Goal: Transaction & Acquisition: Download file/media

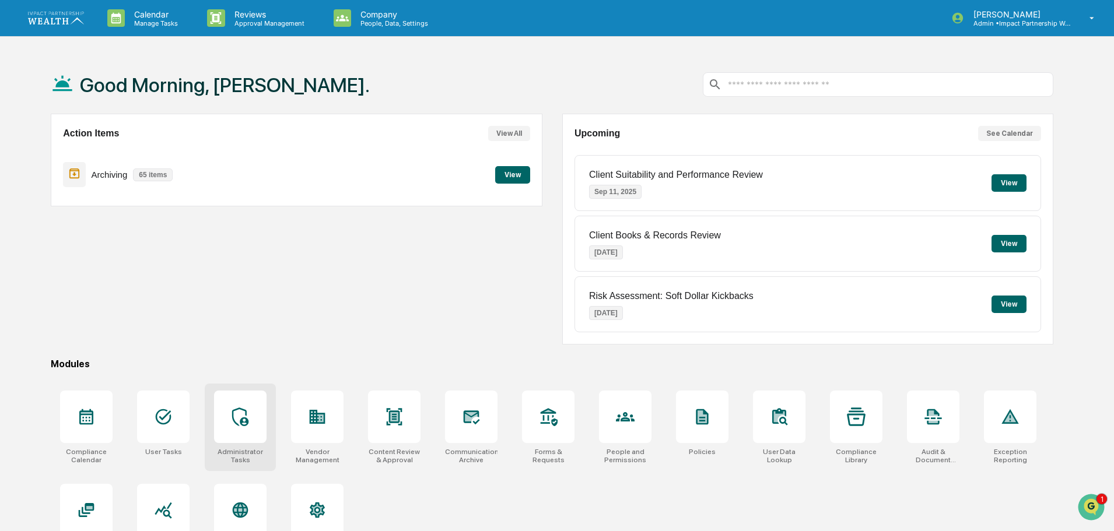
scroll to position [55, 0]
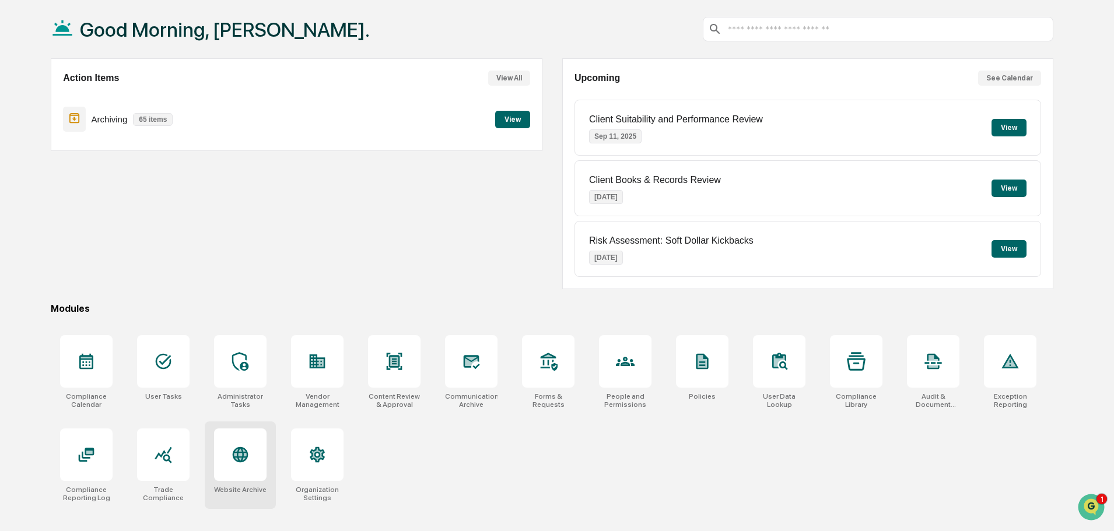
click at [254, 454] on div at bounding box center [240, 455] width 52 height 52
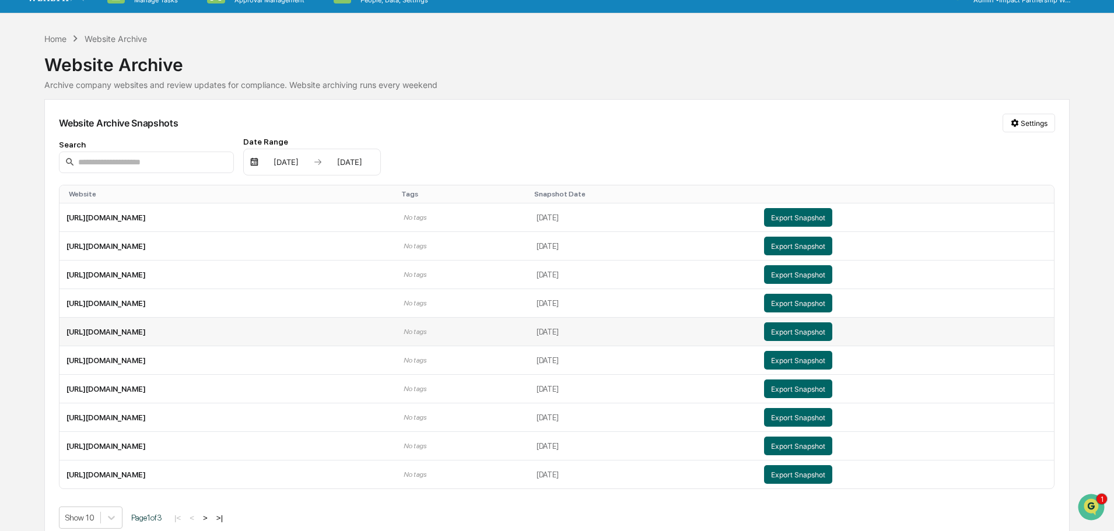
scroll to position [36, 0]
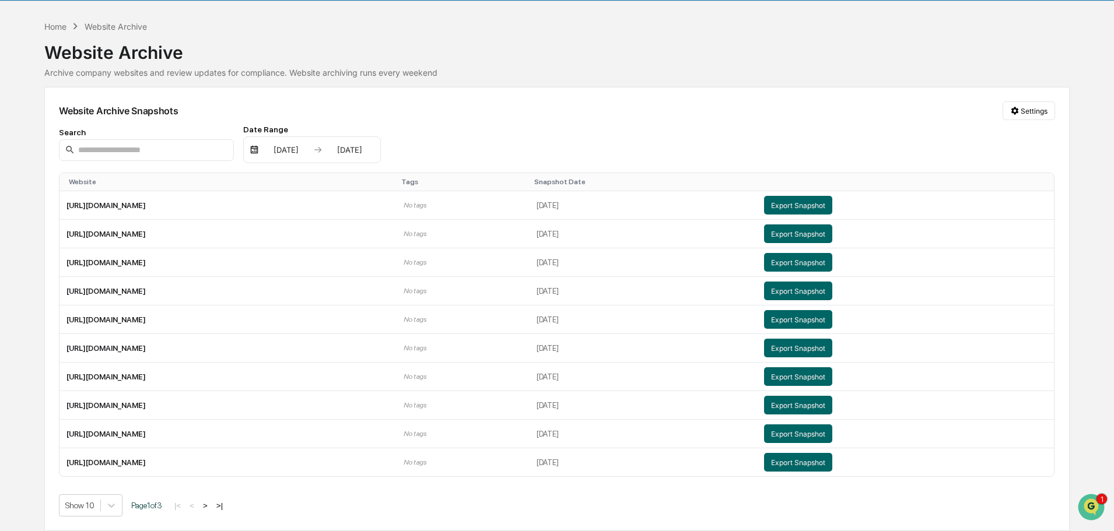
click at [209, 506] on button ">" at bounding box center [205, 505] width 12 height 10
click at [832, 349] on button "Export Snapshot" at bounding box center [798, 348] width 68 height 19
click at [832, 348] on button "Export Snapshot" at bounding box center [798, 348] width 68 height 19
click at [832, 349] on button "Export Snapshot" at bounding box center [798, 348] width 68 height 19
click at [832, 206] on button "Export Snapshot" at bounding box center [798, 205] width 68 height 19
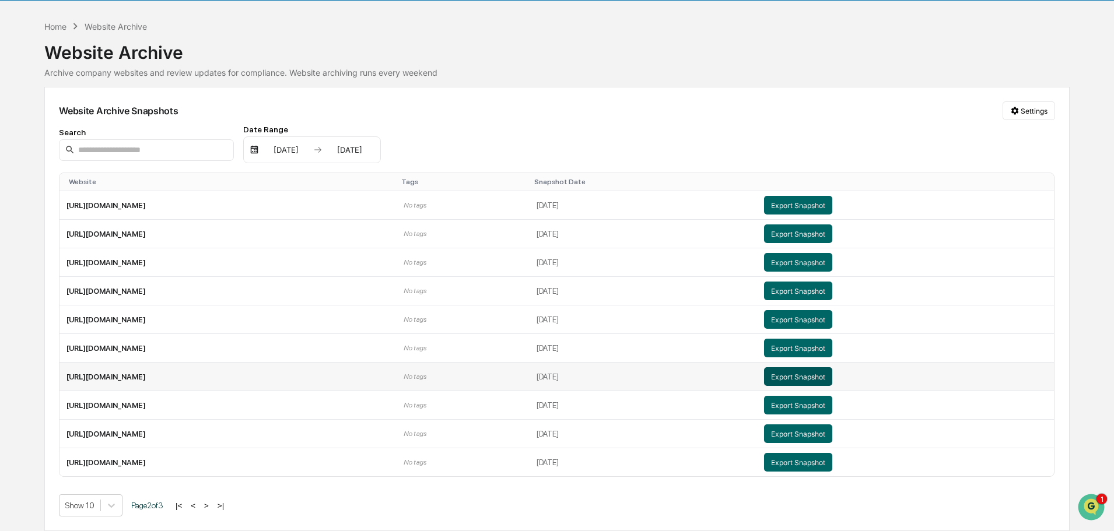
click at [832, 385] on button "Export Snapshot" at bounding box center [798, 376] width 68 height 19
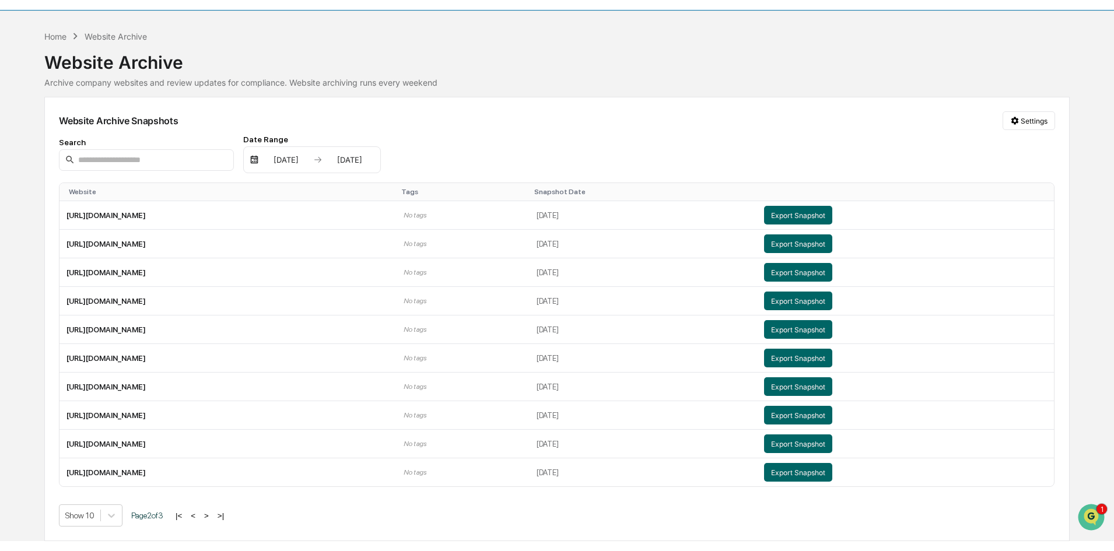
scroll to position [16, 0]
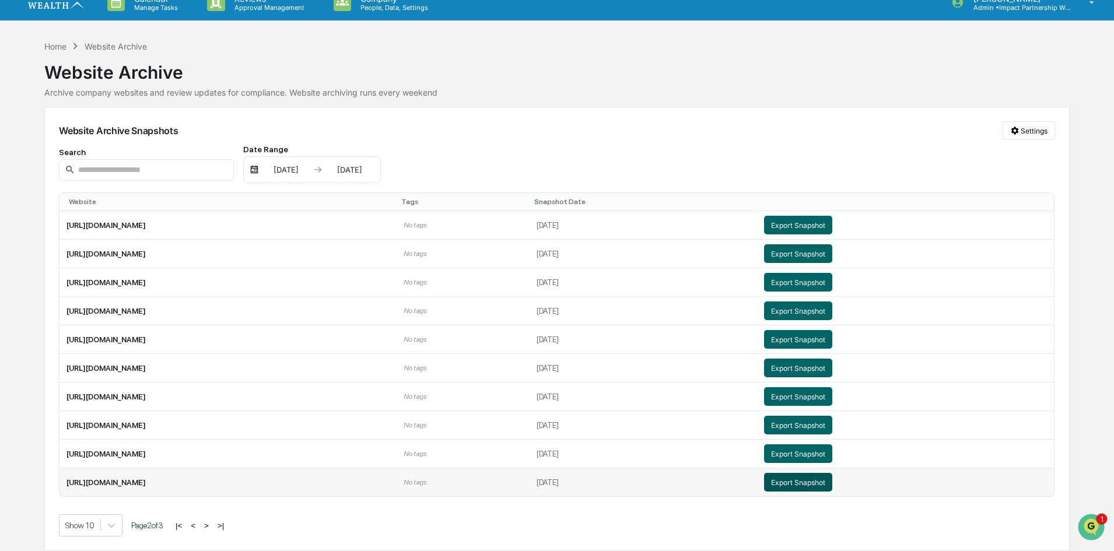
click at [832, 484] on button "Export Snapshot" at bounding box center [798, 482] width 68 height 19
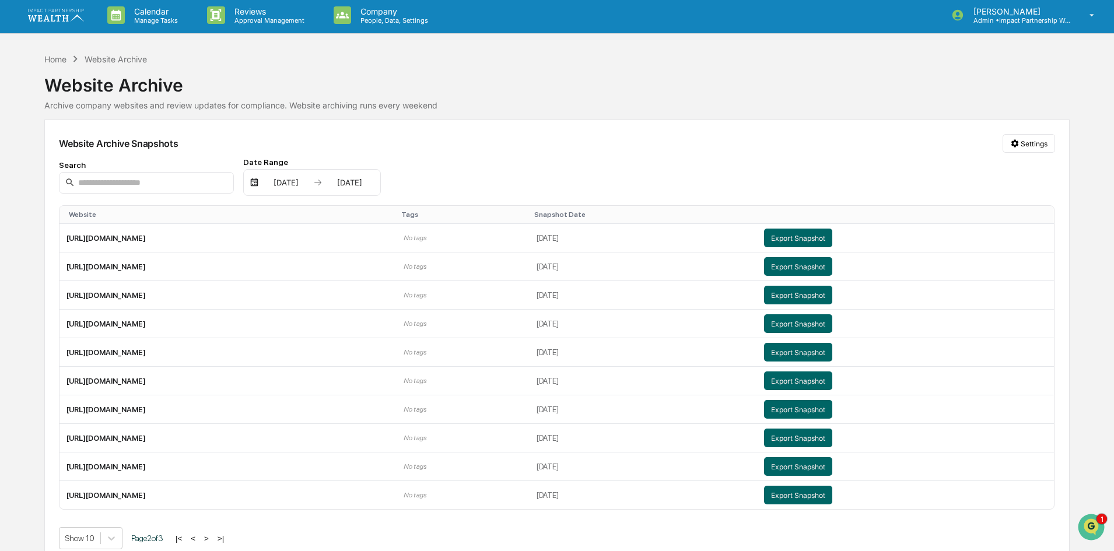
scroll to position [0, 0]
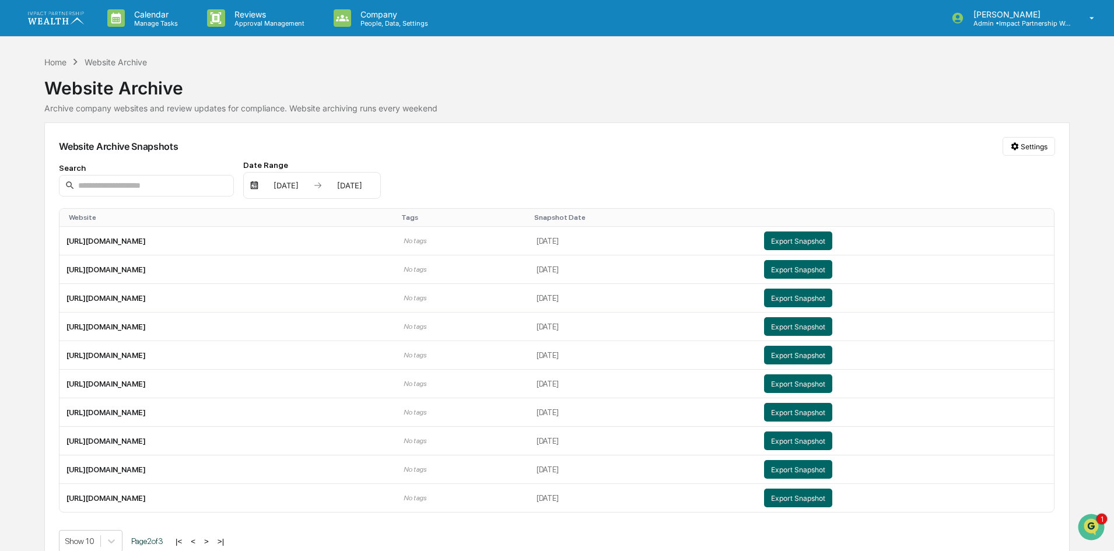
click at [577, 134] on div "Website Archive Snapshots Settings Search Date Range 01/01/2025 12/31/2025 Webs…" at bounding box center [556, 344] width 1025 height 444
click at [197, 531] on button "<" at bounding box center [194, 541] width 12 height 10
click at [832, 269] on button "Export Snapshot" at bounding box center [798, 269] width 68 height 19
click at [829, 273] on button "Export Snapshot" at bounding box center [798, 269] width 68 height 19
